Goal: Information Seeking & Learning: Learn about a topic

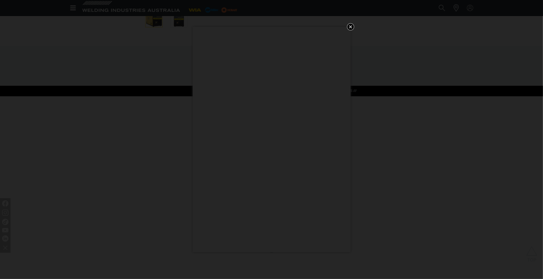
click at [350, 26] on icon "Get 5 WIA Welding Guides Free!" at bounding box center [350, 26] width 3 height 3
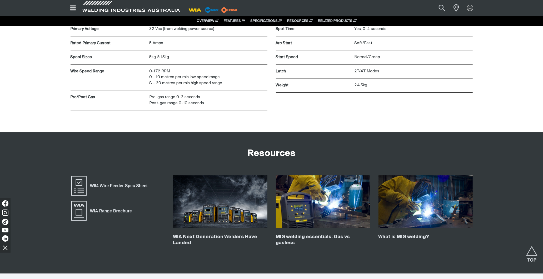
scroll to position [1171, 0]
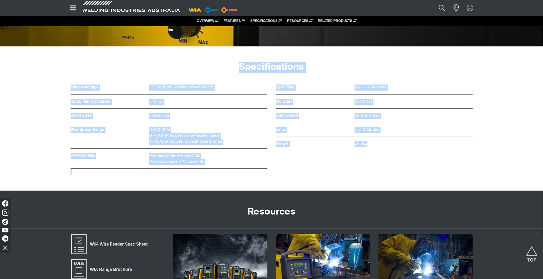
drag, startPoint x: 240, startPoint y: 64, endPoint x: 421, endPoint y: 155, distance: 202.5
click at [293, 152] on div "Spot Time Yes, 0-2 seconds Arc Start Soft/Fast Start Speed Normal/Creep Latch 2…" at bounding box center [374, 128] width 197 height 94
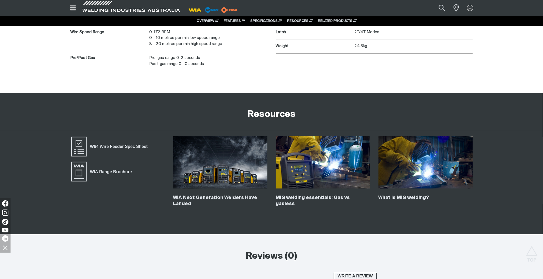
scroll to position [1317, 0]
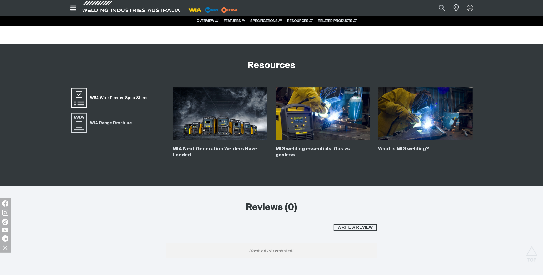
click at [99, 99] on span "W64 Wire Feeder Spec Sheet" at bounding box center [119, 98] width 65 height 7
click at [107, 120] on link "WIA Range Brochure" at bounding box center [103, 122] width 65 height 21
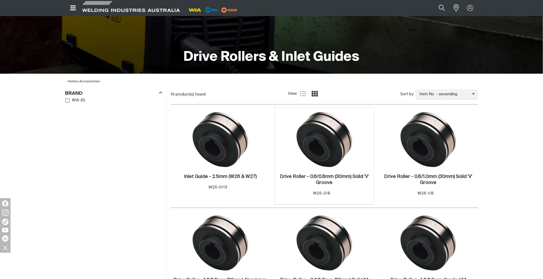
scroll to position [234, 0]
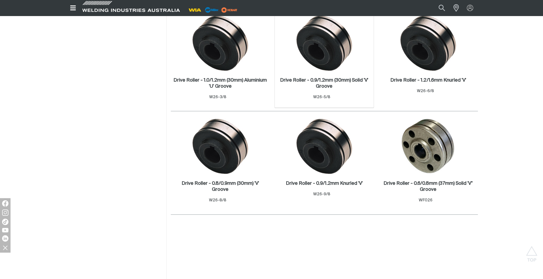
scroll to position [322, 0]
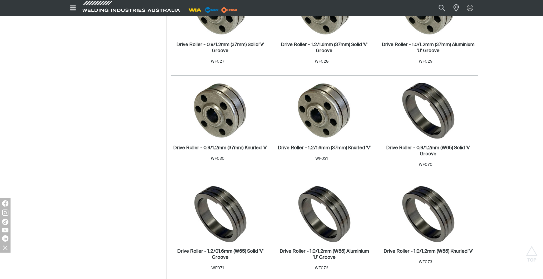
scroll to position [497, 0]
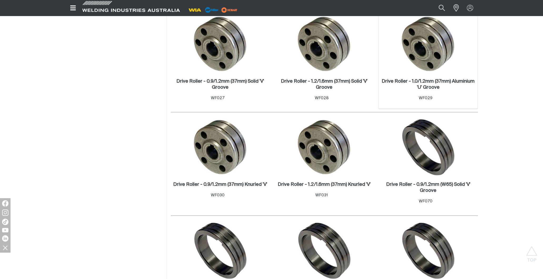
click at [434, 56] on img at bounding box center [429, 44] width 56 height 56
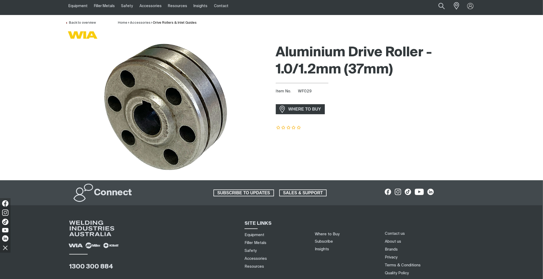
scroll to position [29, 0]
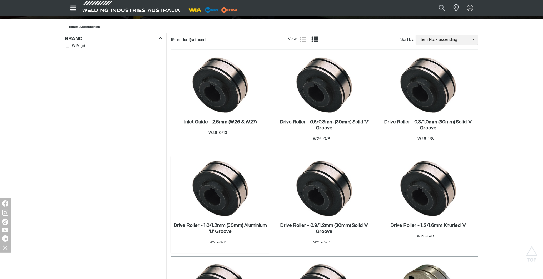
scroll to position [175, 0]
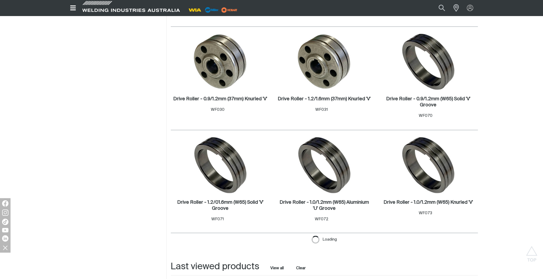
scroll to position [585, 0]
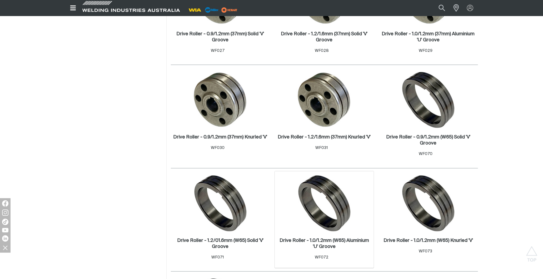
scroll to position [468, 0]
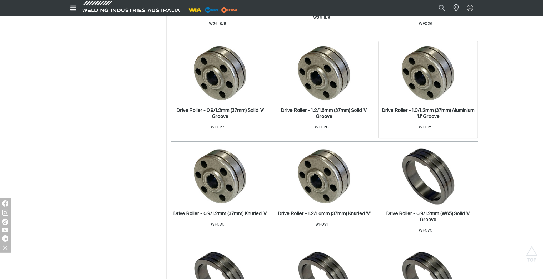
click at [434, 80] on img at bounding box center [429, 73] width 56 height 56
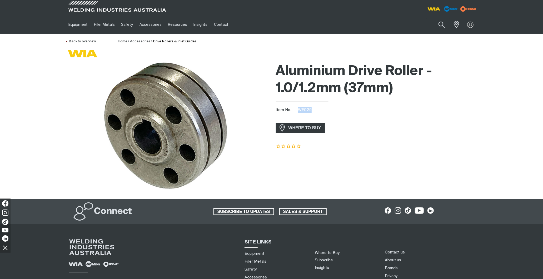
drag, startPoint x: 310, startPoint y: 109, endPoint x: 299, endPoint y: 109, distance: 10.8
click at [299, 109] on span "WF029" at bounding box center [305, 110] width 14 height 4
drag, startPoint x: 299, startPoint y: 109, endPoint x: 303, endPoint y: 108, distance: 3.8
copy span "WF029"
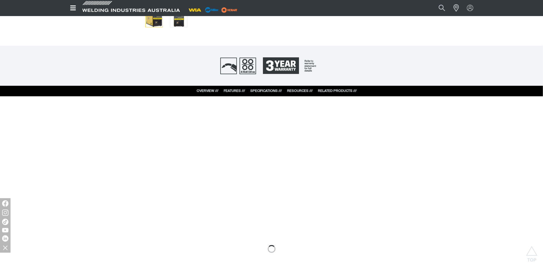
drag, startPoint x: 0, startPoint y: 0, endPoint x: 297, endPoint y: 90, distance: 310.3
click at [297, 90] on link "RESOURCES ///" at bounding box center [301, 90] width 26 height 3
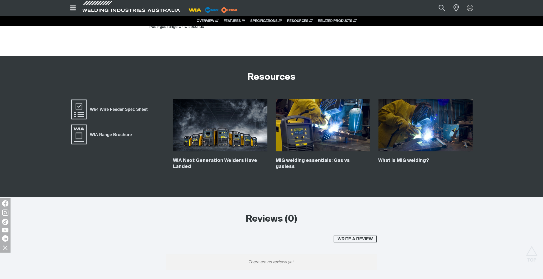
scroll to position [1325, 0]
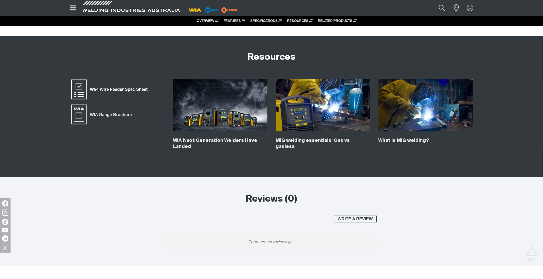
click at [117, 89] on span "W64 Wire Feeder Spec Sheet" at bounding box center [119, 89] width 65 height 7
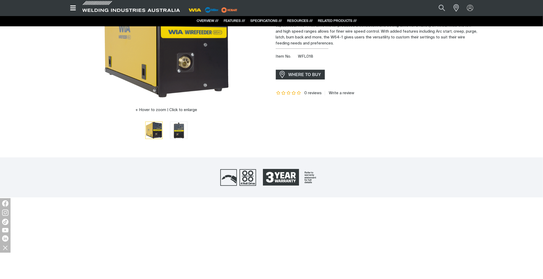
scroll to position [0, 0]
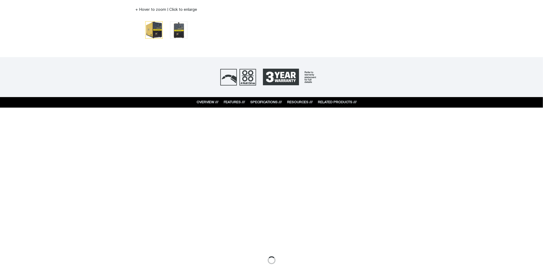
scroll to position [205, 0]
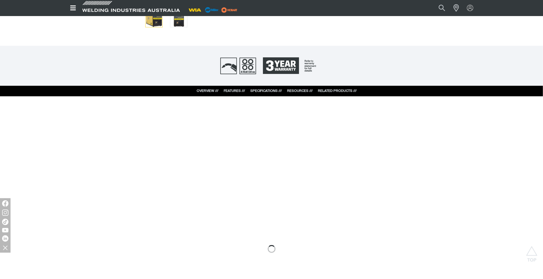
click at [304, 90] on link "RESOURCES ///" at bounding box center [301, 90] width 26 height 3
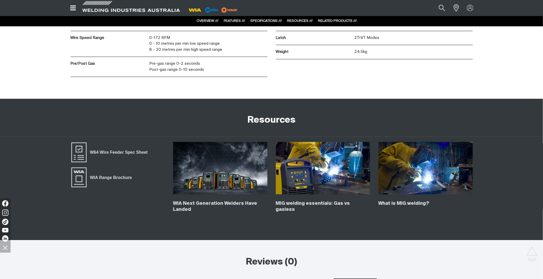
scroll to position [1325, 0]
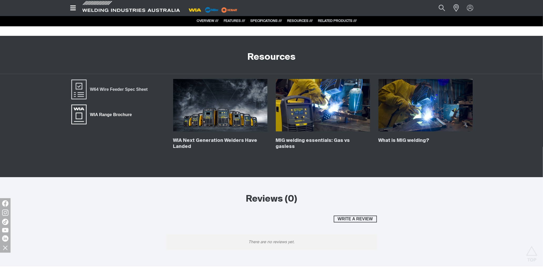
click at [112, 115] on span "WIA Range Brochure" at bounding box center [111, 114] width 49 height 7
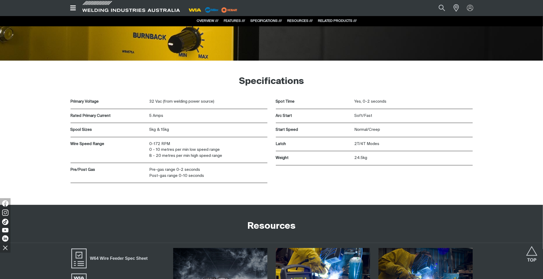
scroll to position [1121, 0]
